Goal: Transaction & Acquisition: Download file/media

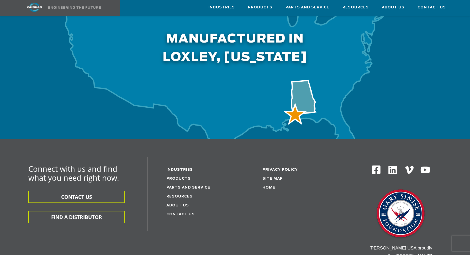
scroll to position [1639, 0]
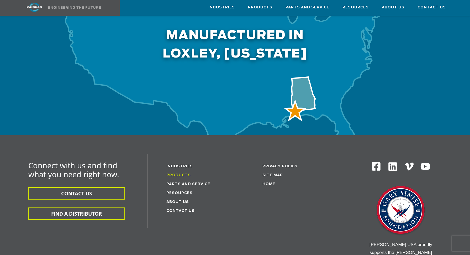
click at [179, 173] on link "Products" at bounding box center [178, 174] width 24 height 3
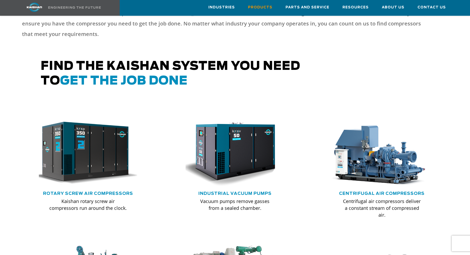
scroll to position [245, 0]
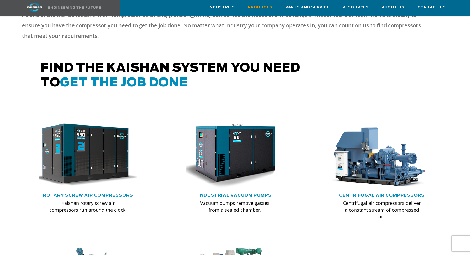
click at [93, 129] on img at bounding box center [84, 154] width 109 height 73
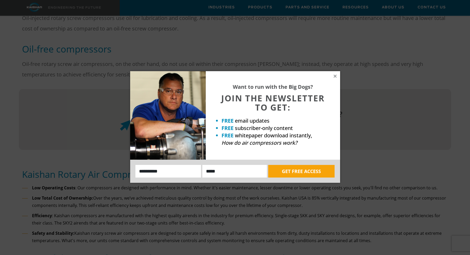
scroll to position [451, 0]
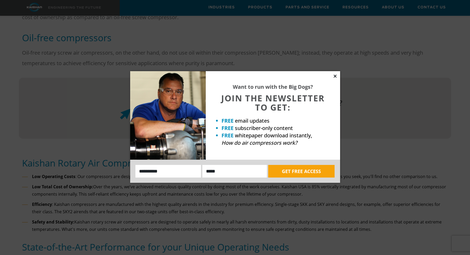
click at [334, 75] on icon at bounding box center [334, 75] width 3 height 3
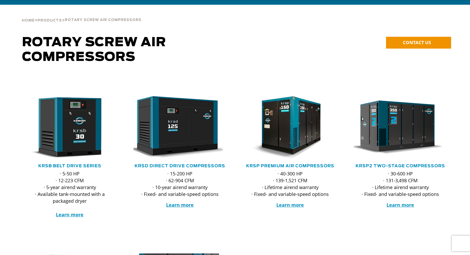
scroll to position [41, 0]
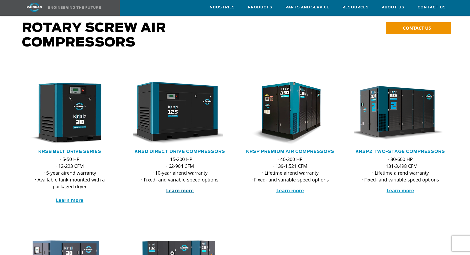
click at [182, 187] on strong "Learn more" at bounding box center [180, 190] width 28 height 6
click at [369, 217] on div at bounding box center [235, 146] width 470 height 170
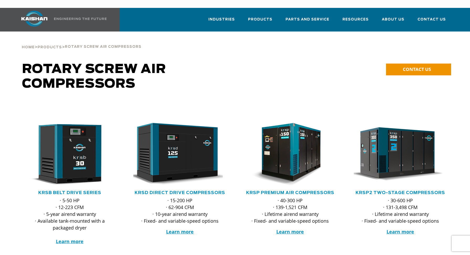
scroll to position [0, 0]
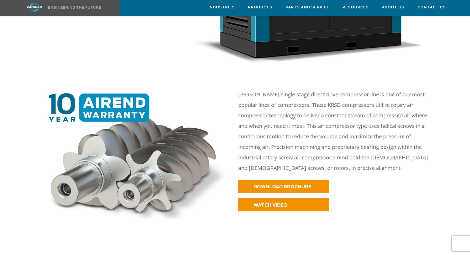
scroll to position [193, 0]
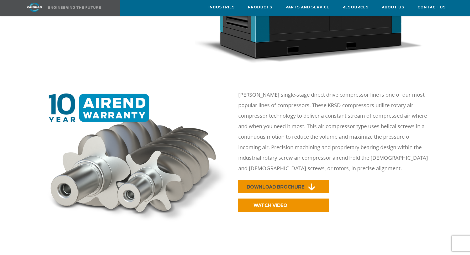
click at [266, 185] on span "DOWNLOAD BROCHURE" at bounding box center [276, 187] width 58 height 4
